Goal: Information Seeking & Learning: Learn about a topic

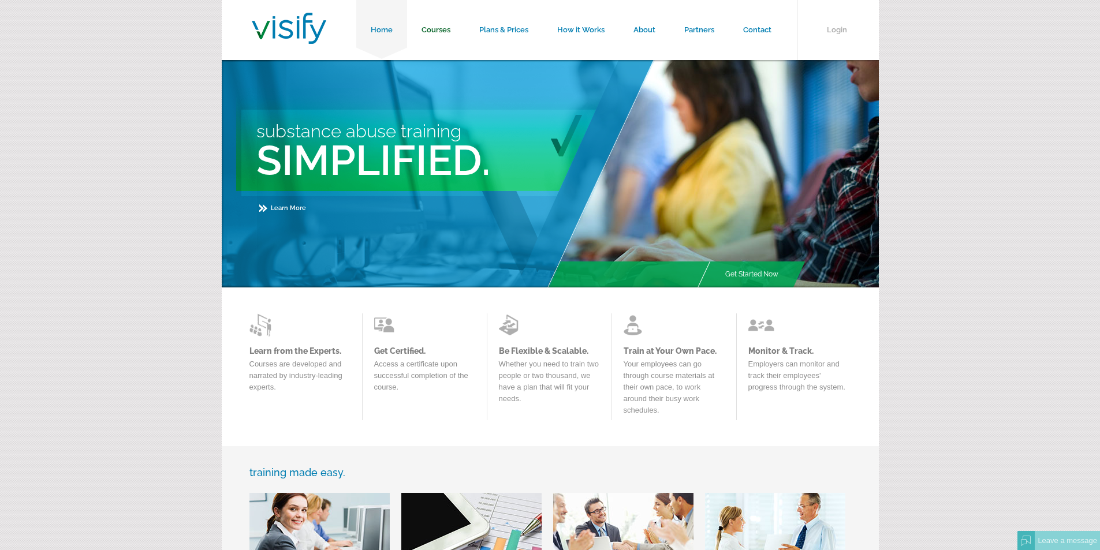
click at [438, 23] on link "Courses" at bounding box center [436, 30] width 58 height 60
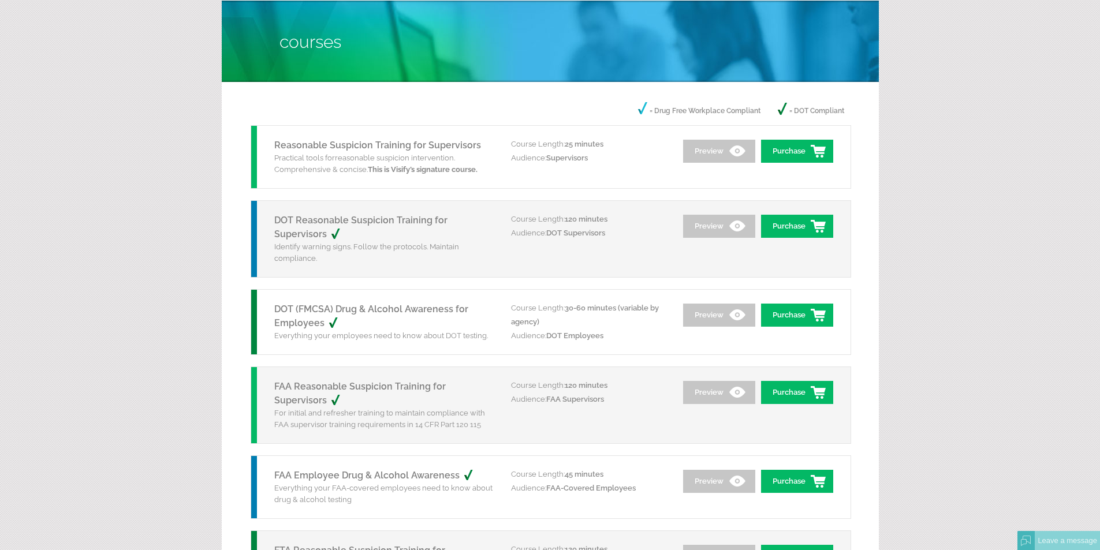
scroll to position [116, 0]
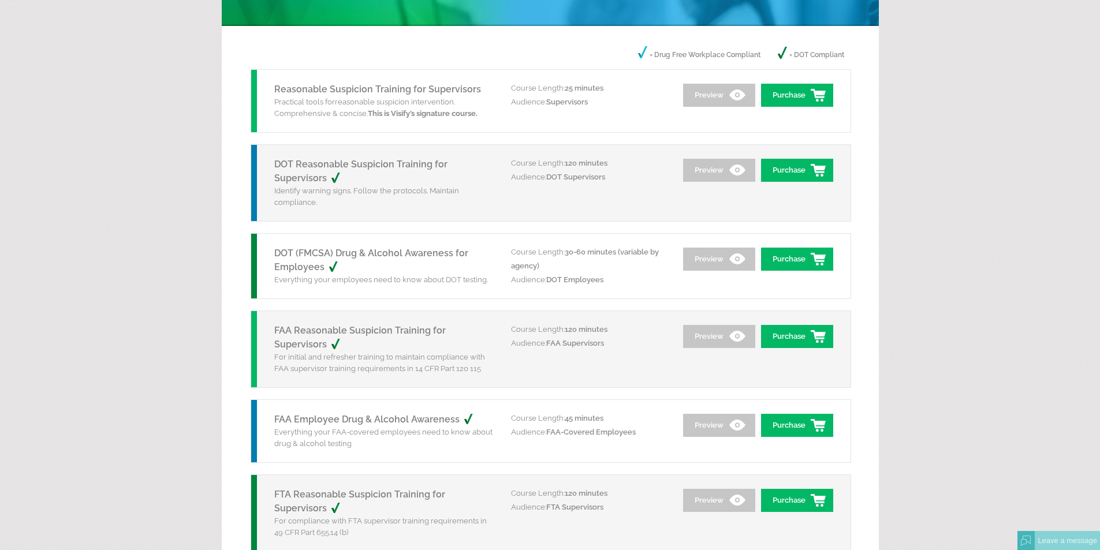
click at [305, 338] on h5 "FAA Reasonable Suspicion Training for Supervisors" at bounding box center [383, 338] width 219 height 28
click at [320, 339] on link "FAA Reasonable Suspicion Training for Supervisors" at bounding box center [360, 337] width 172 height 25
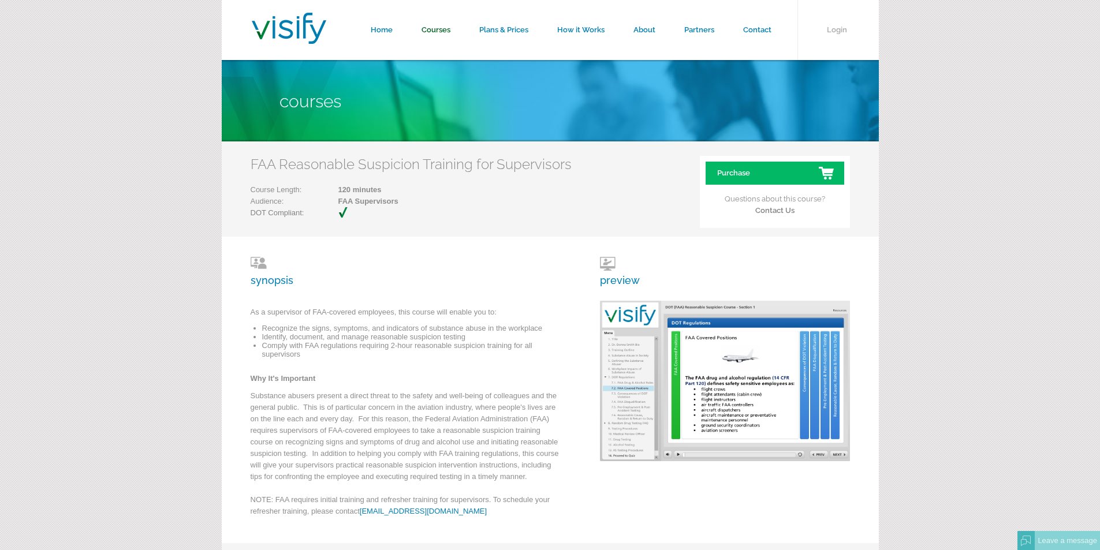
click at [442, 33] on link "Courses" at bounding box center [436, 30] width 58 height 60
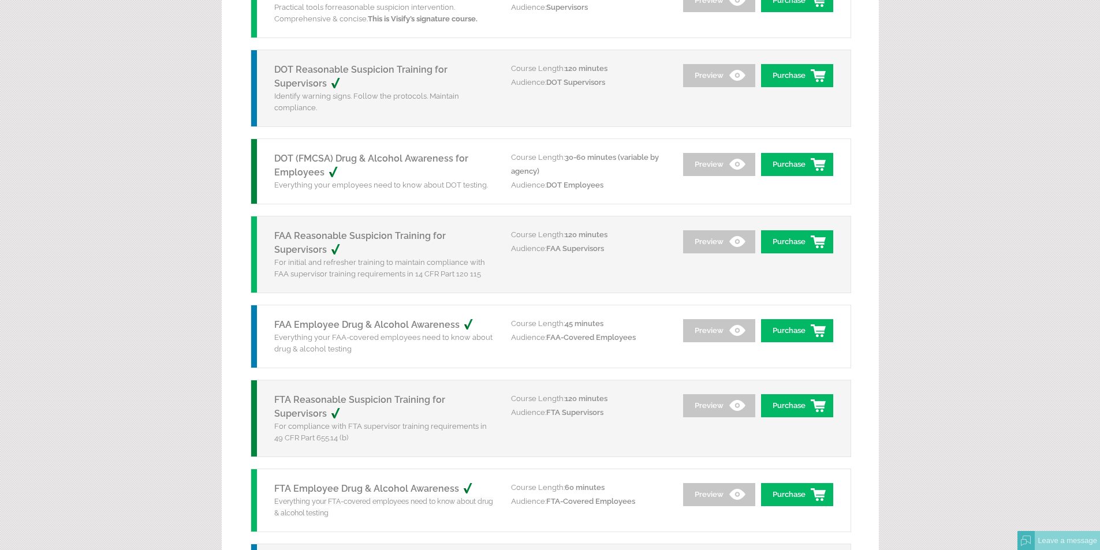
scroll to position [231, 0]
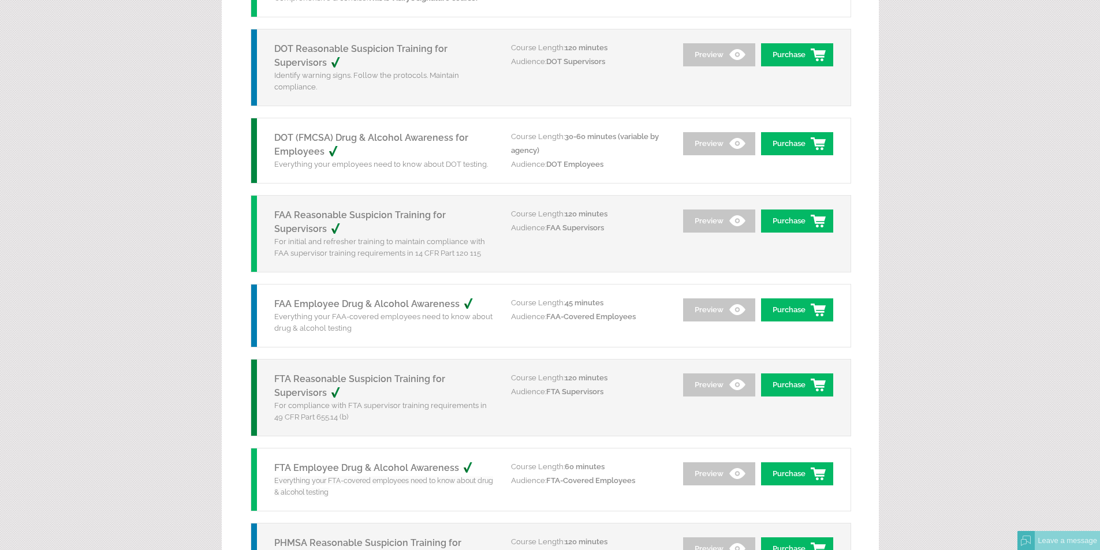
click at [382, 306] on link "FAA Employee Drug & Alcohol Awareness" at bounding box center [379, 304] width 211 height 11
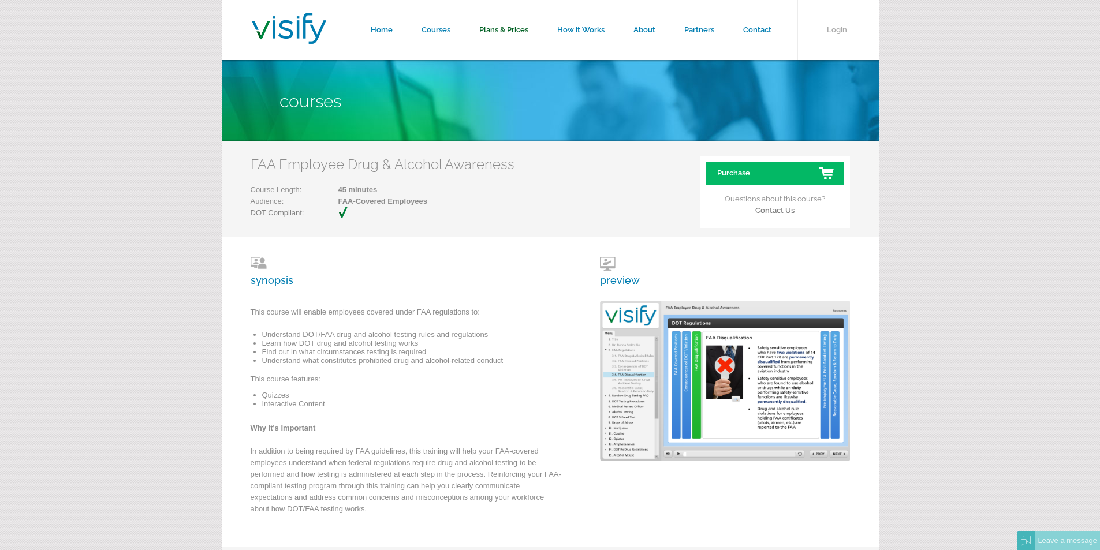
click at [484, 27] on link "Plans & Prices" at bounding box center [504, 30] width 78 height 60
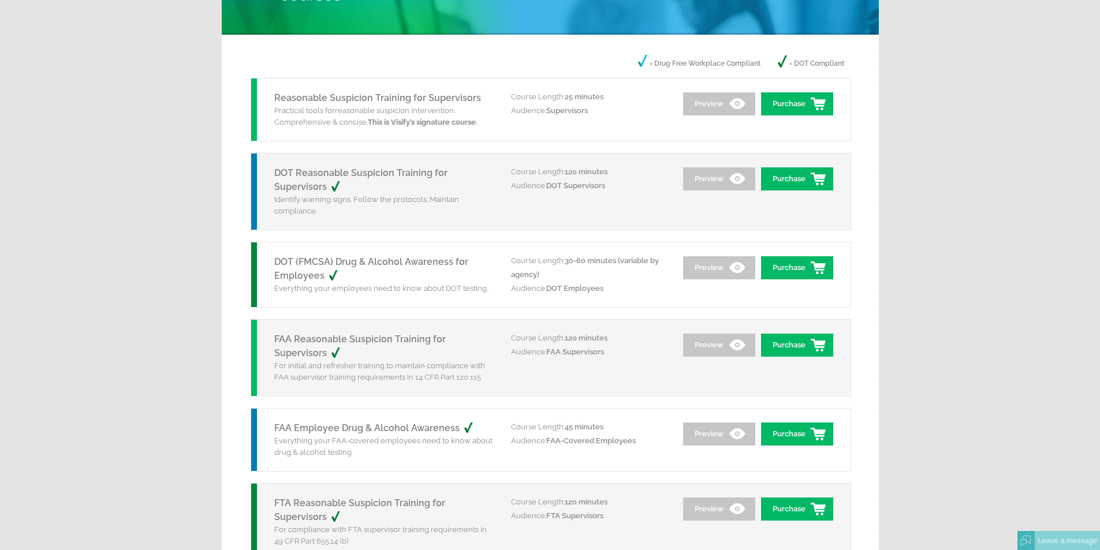
scroll to position [116, 0]
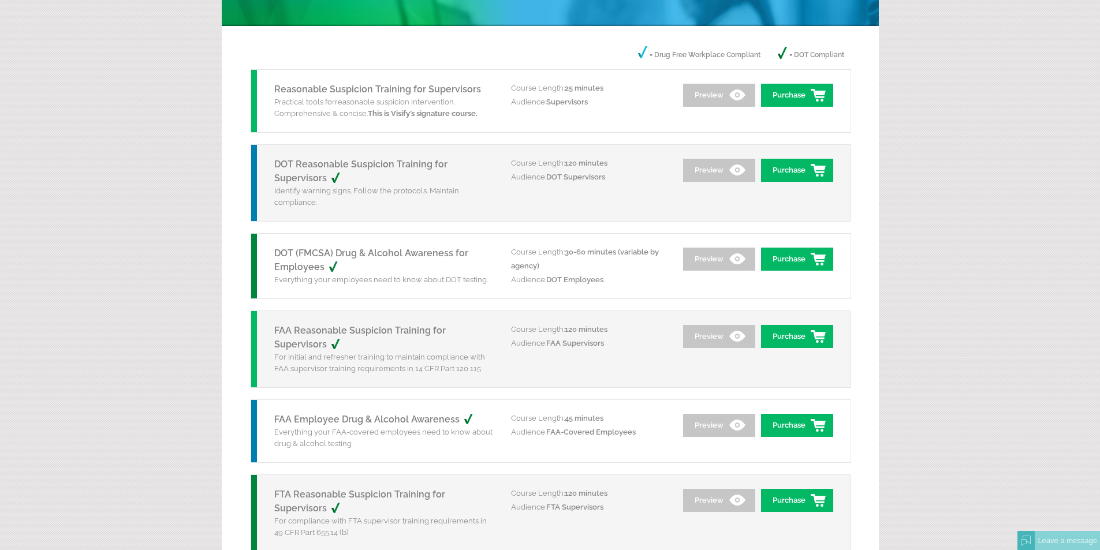
click at [310, 333] on link "FAA Reasonable Suspicion Training for Supervisors" at bounding box center [360, 337] width 172 height 25
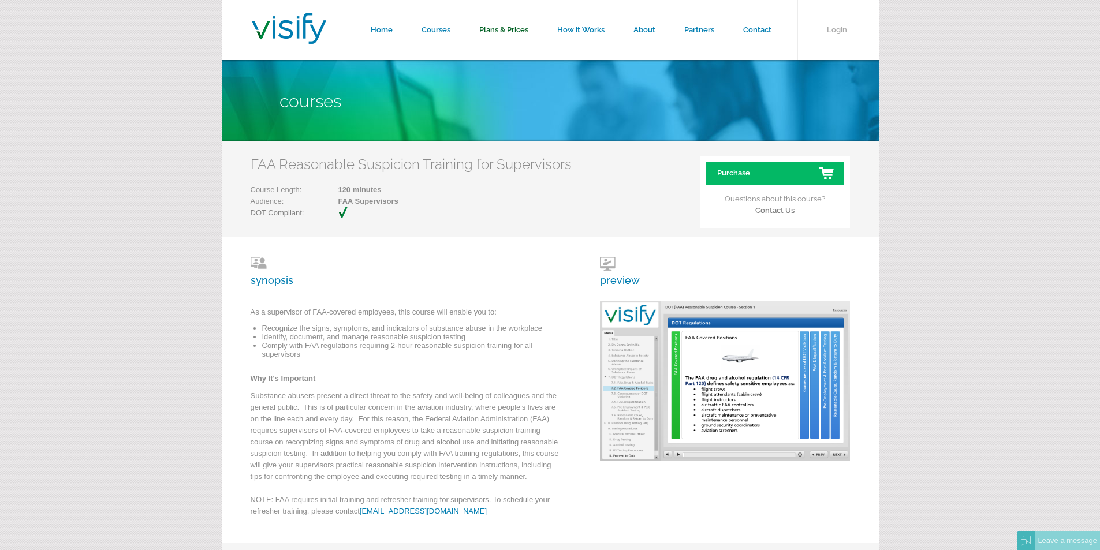
click at [514, 28] on link "Plans & Prices" at bounding box center [504, 30] width 78 height 60
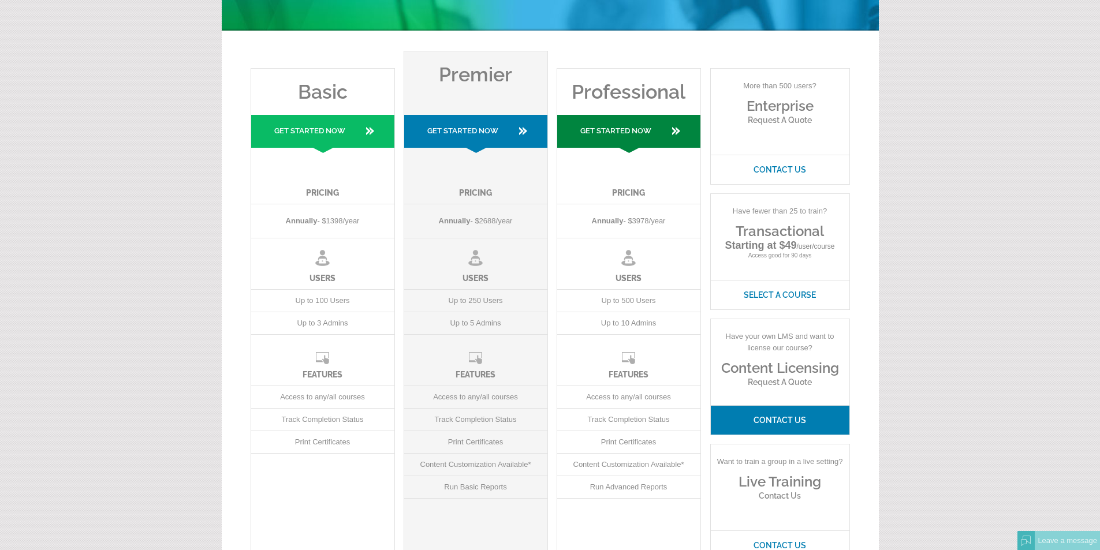
scroll to position [116, 0]
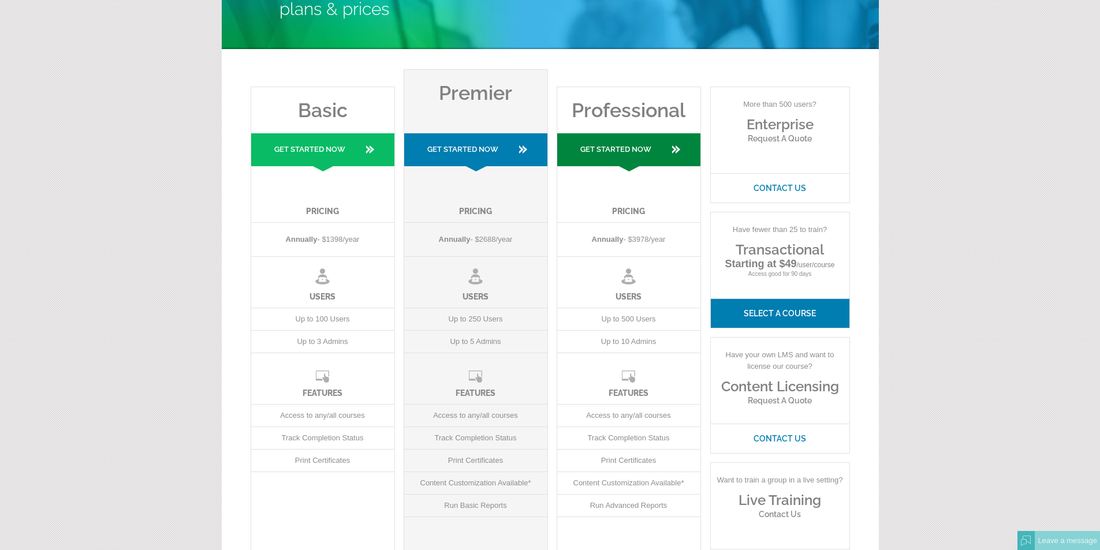
scroll to position [0, 0]
